Goal: Navigation & Orientation: Find specific page/section

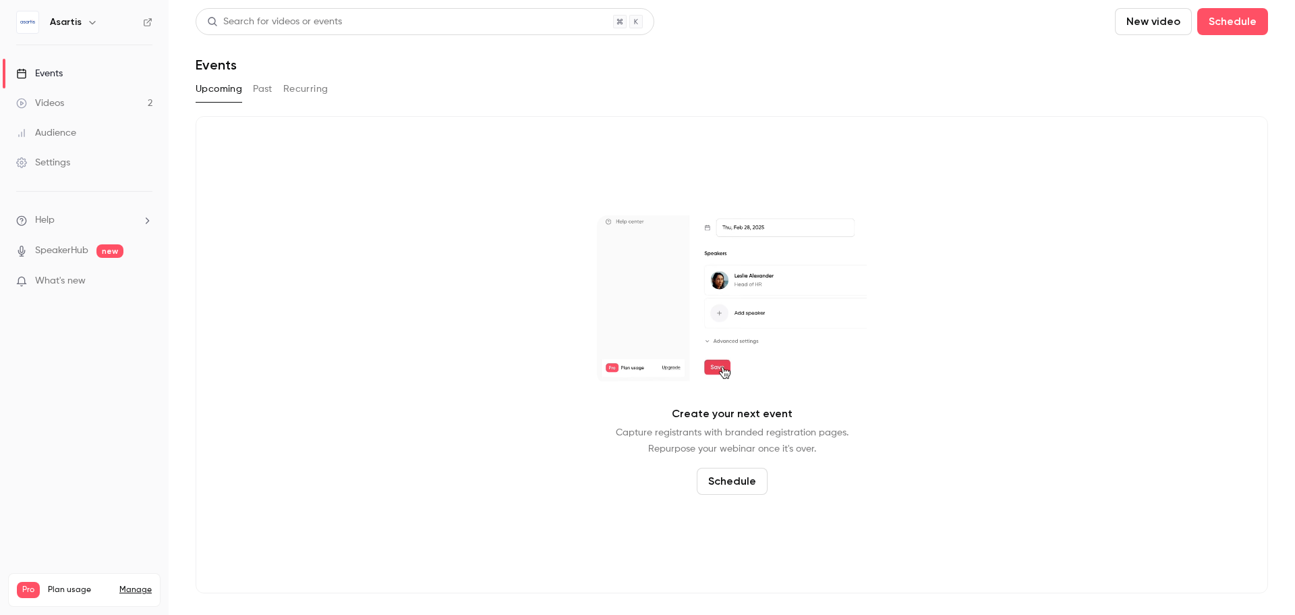
click at [61, 25] on h6 "Asartis" at bounding box center [66, 22] width 32 height 13
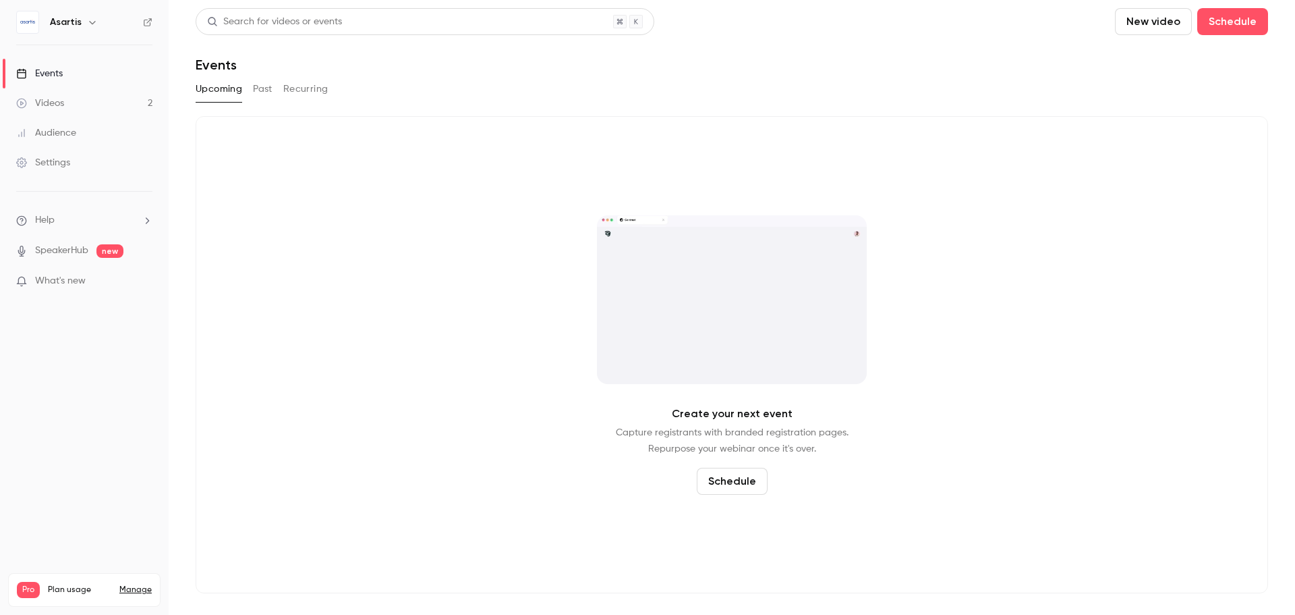
click at [87, 18] on icon "button" at bounding box center [92, 22] width 11 height 11
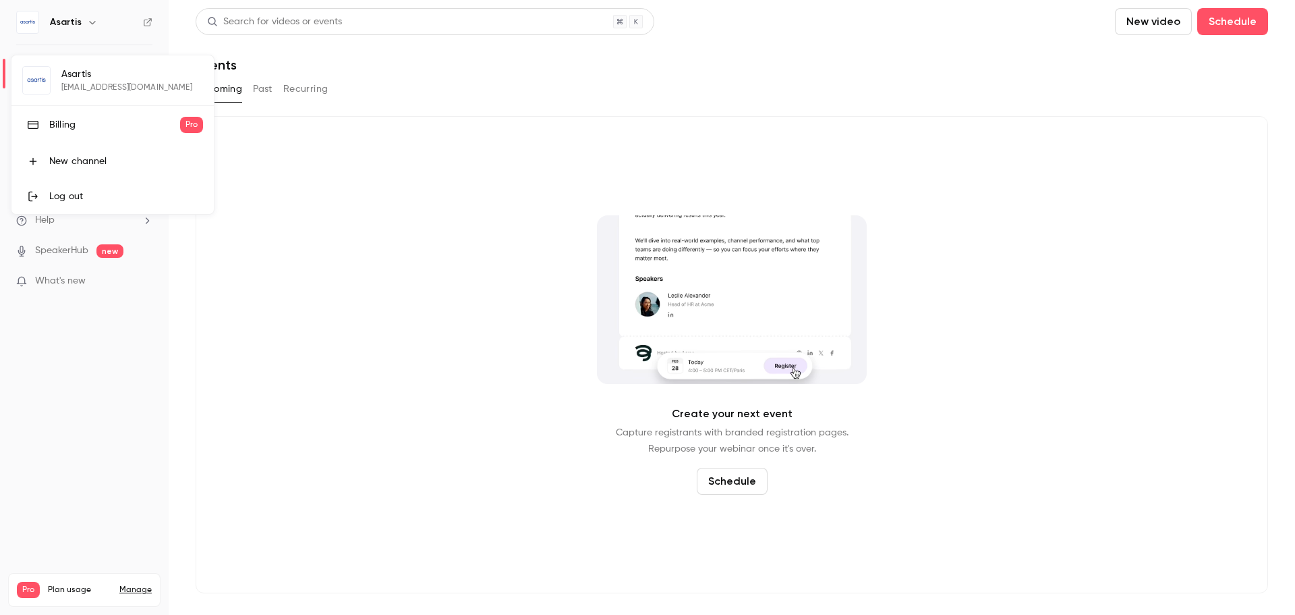
click at [148, 27] on div at bounding box center [647, 307] width 1295 height 615
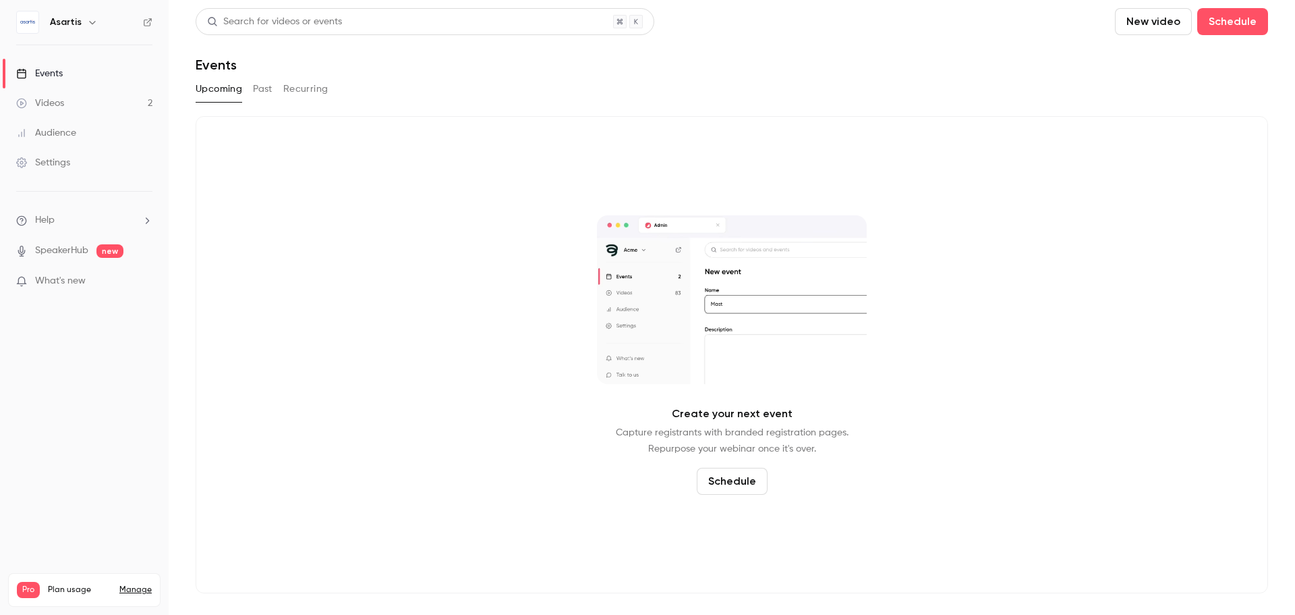
click at [147, 19] on icon at bounding box center [147, 22] width 9 height 9
